Goal: Task Accomplishment & Management: Use online tool/utility

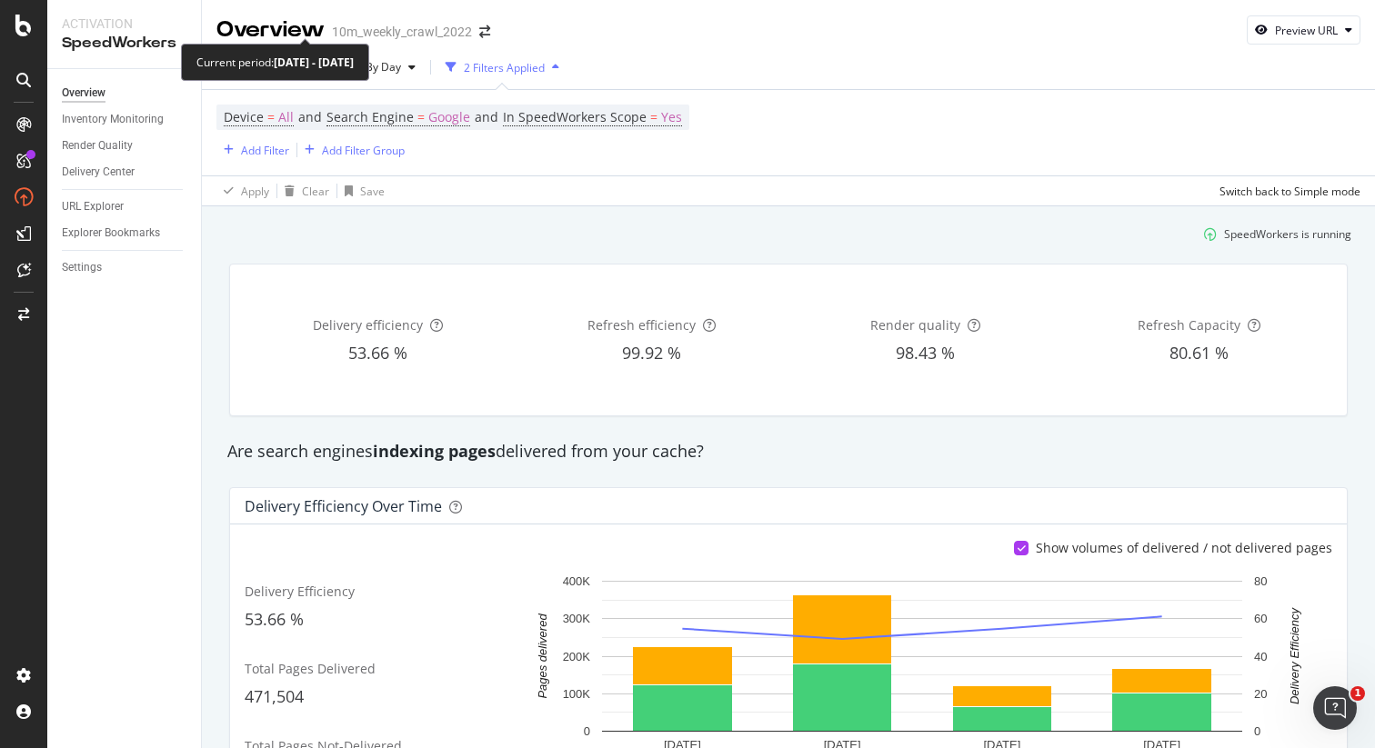
scroll to position [228, 0]
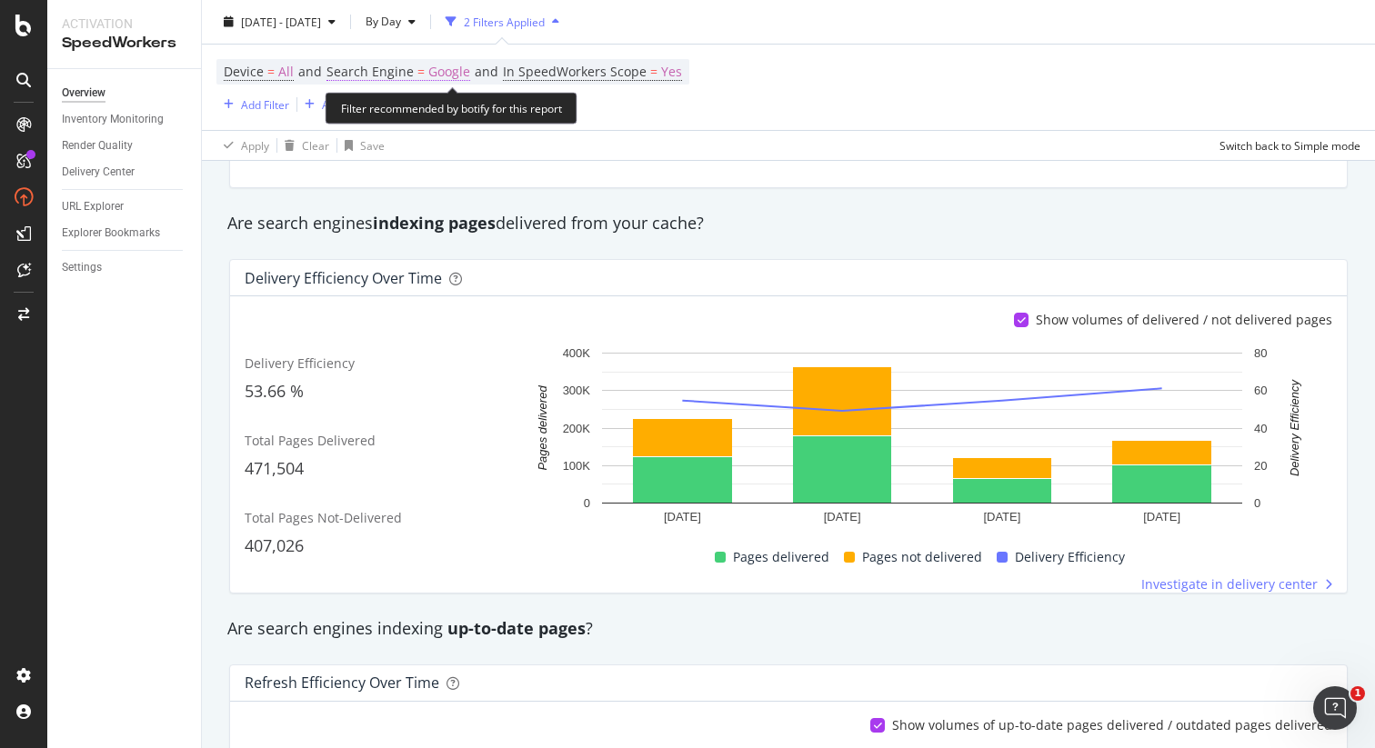
click at [441, 72] on span "Google" at bounding box center [449, 71] width 42 height 25
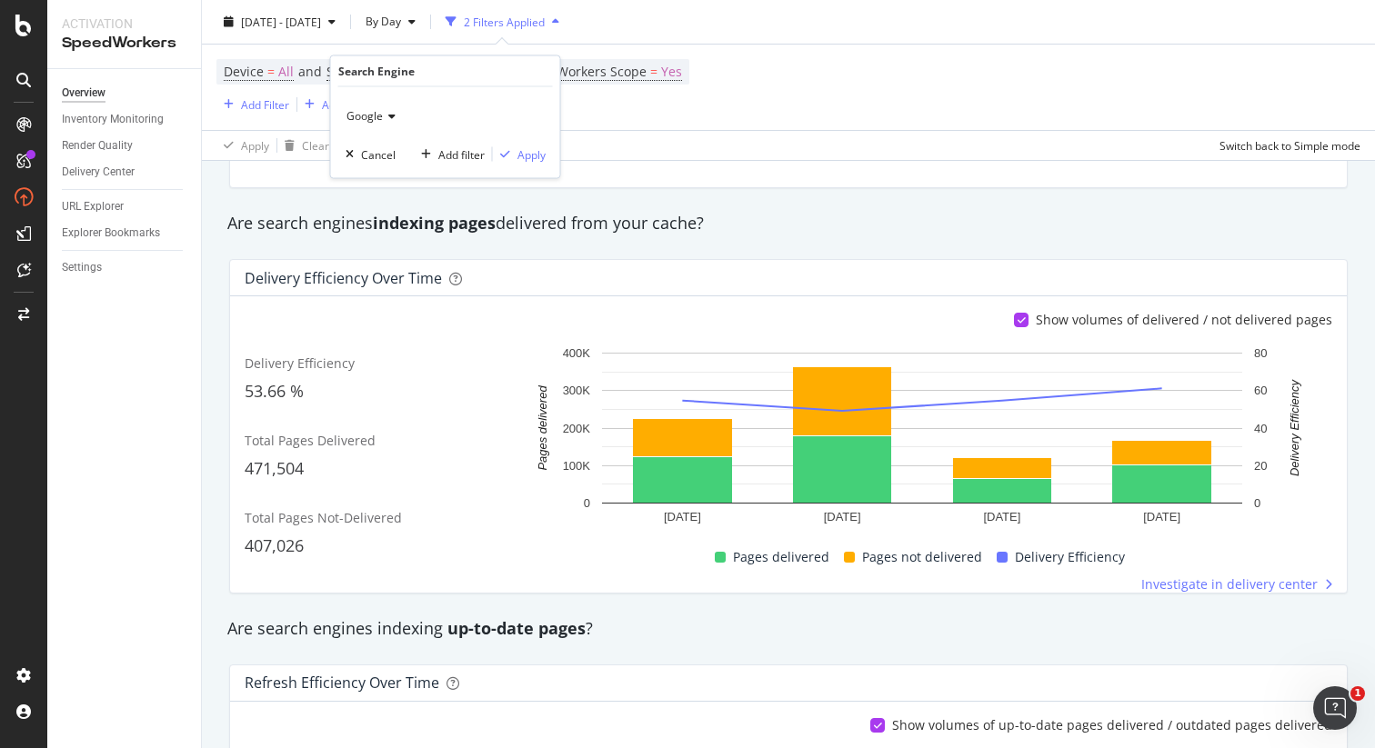
click at [379, 120] on span "Google" at bounding box center [364, 115] width 36 height 15
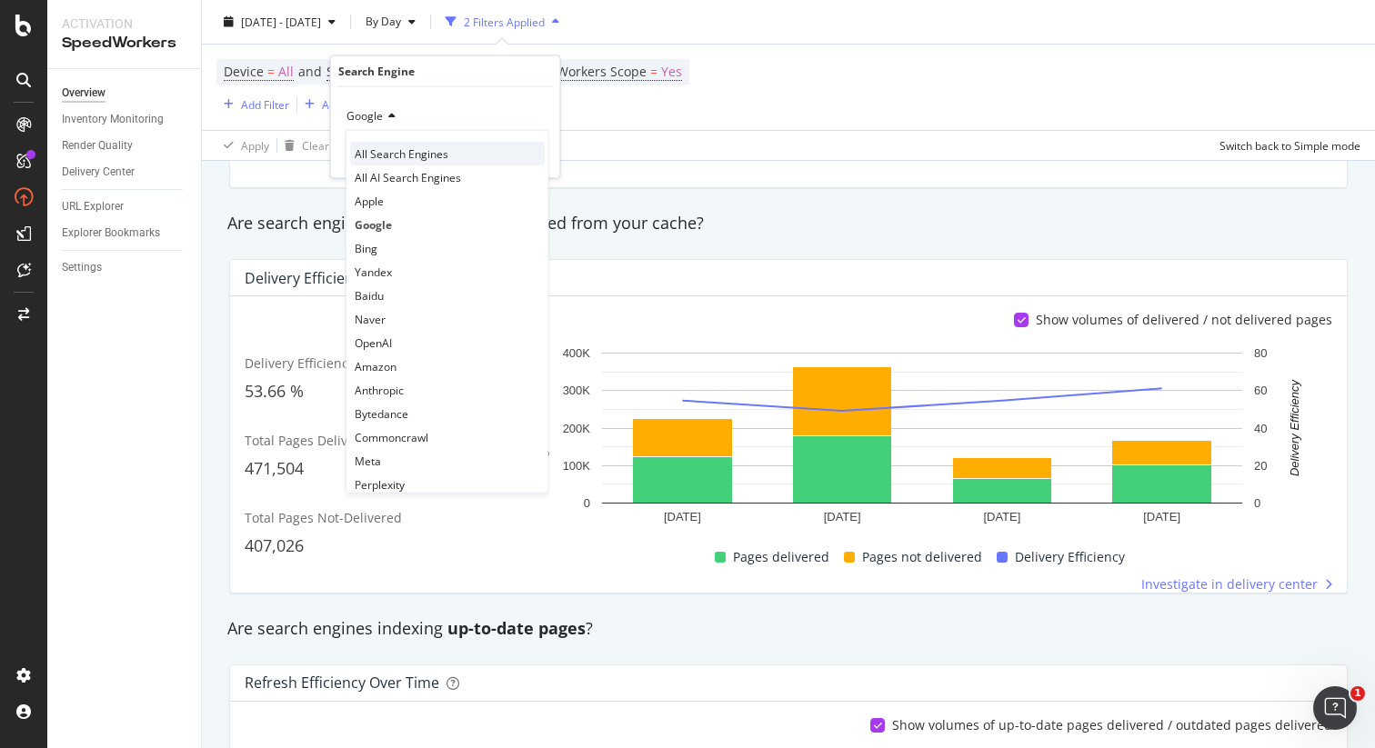
click at [380, 155] on span "All Search Engines" at bounding box center [402, 152] width 94 height 15
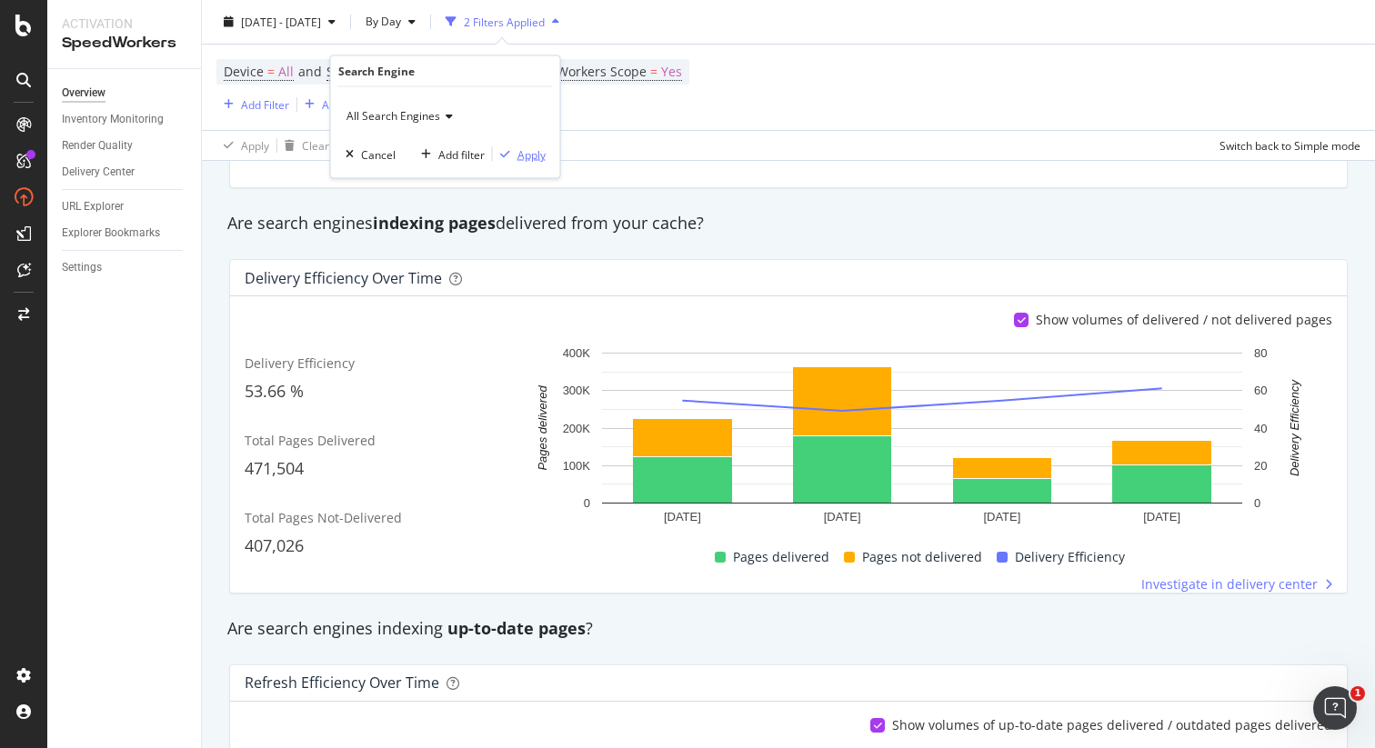
click at [514, 146] on div "Apply" at bounding box center [519, 154] width 53 height 16
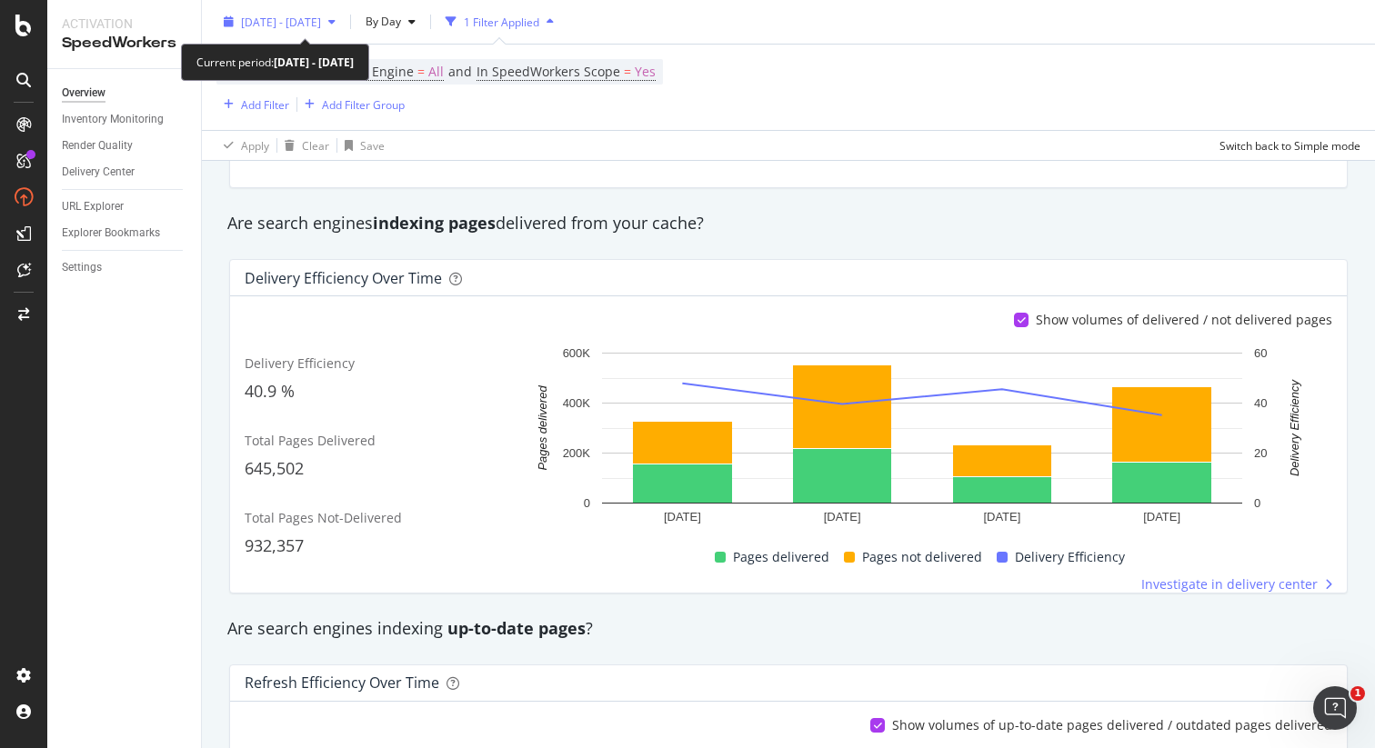
click at [321, 25] on span "2025 Aug. 21st - Sep. 17th" at bounding box center [281, 21] width 80 height 15
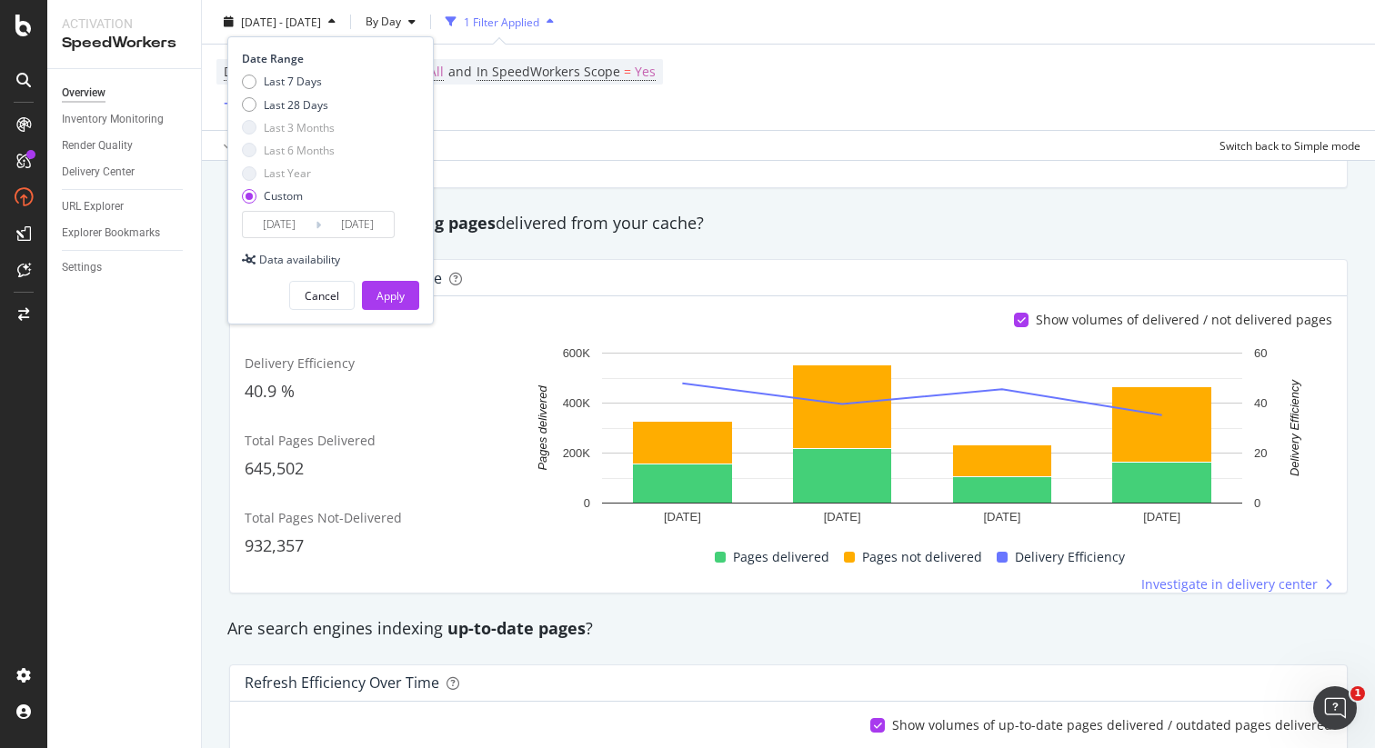
click at [352, 225] on input "2025/09/17" at bounding box center [357, 224] width 73 height 25
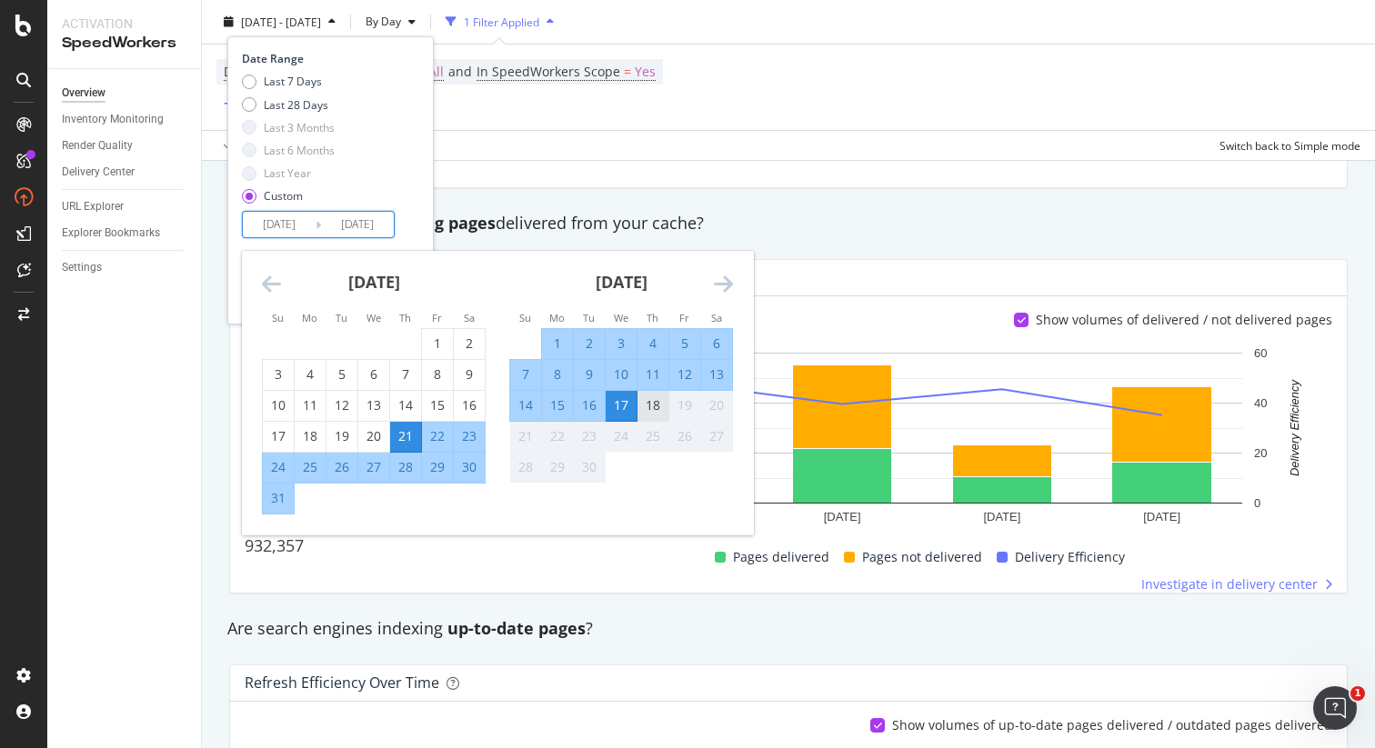
click at [646, 405] on div "18" at bounding box center [652, 405] width 31 height 18
type input "2025/09/18"
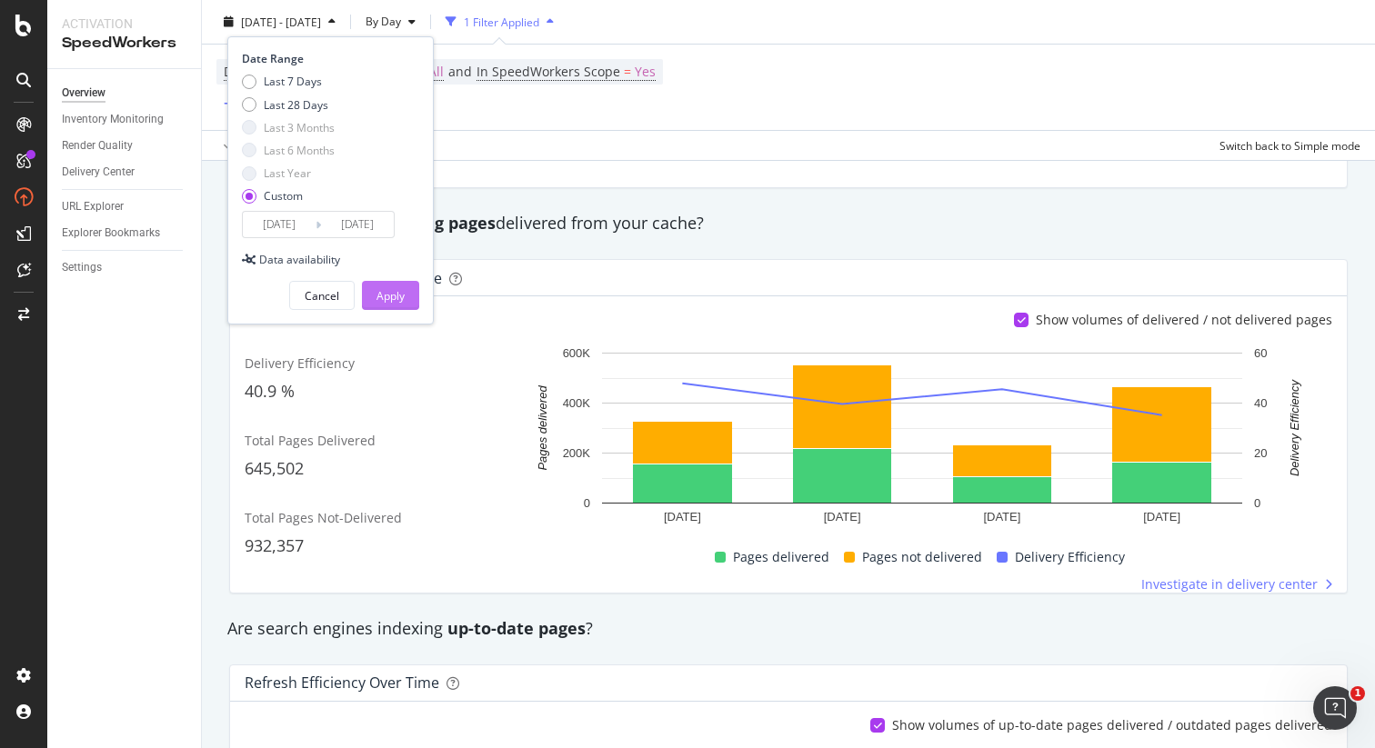
click at [405, 293] on button "Apply" at bounding box center [390, 295] width 57 height 29
